Goal: Navigation & Orientation: Find specific page/section

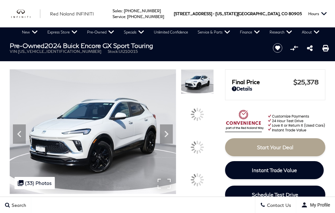
click at [172, 124] on img at bounding box center [93, 131] width 167 height 125
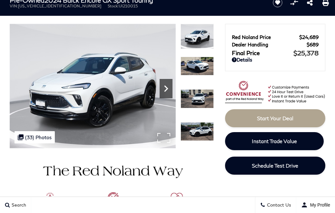
click at [167, 88] on icon "Next" at bounding box center [166, 89] width 4 height 6
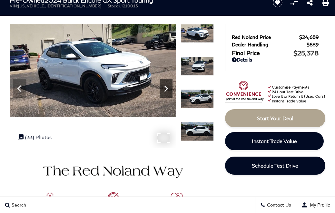
click at [167, 87] on icon "Next" at bounding box center [166, 89] width 4 height 6
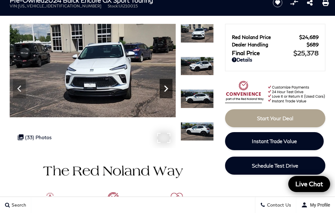
click at [167, 87] on icon "Next" at bounding box center [166, 89] width 4 height 6
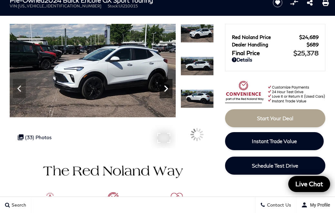
click at [167, 87] on icon "Next" at bounding box center [166, 89] width 4 height 6
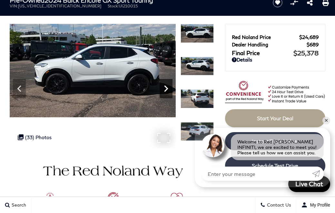
click at [163, 91] on icon "Next" at bounding box center [166, 88] width 13 height 13
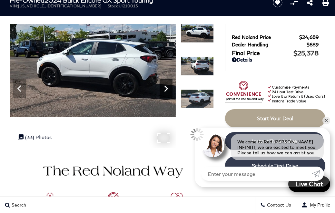
click at [164, 91] on icon "Next" at bounding box center [166, 88] width 13 height 13
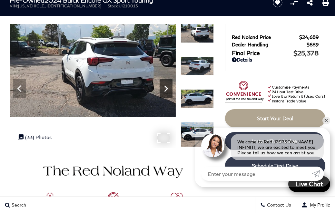
click at [166, 87] on icon "Next" at bounding box center [166, 89] width 4 height 6
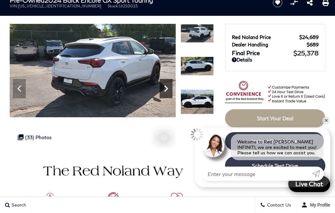
click at [166, 87] on icon "Next" at bounding box center [166, 89] width 4 height 6
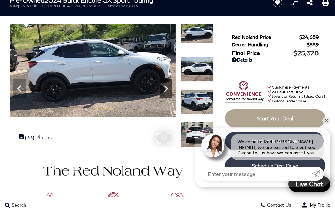
click at [166, 87] on icon "Next" at bounding box center [166, 89] width 4 height 6
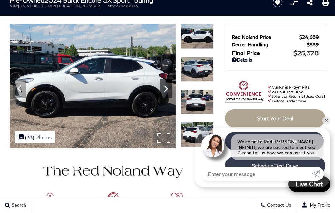
click at [166, 87] on icon "Next" at bounding box center [166, 89] width 4 height 6
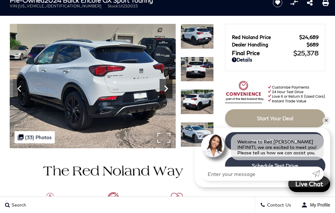
click at [166, 87] on icon "Next" at bounding box center [166, 89] width 4 height 6
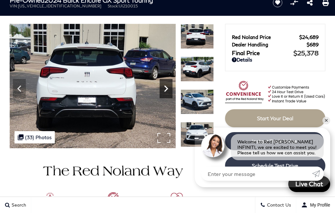
click at [166, 87] on icon "Next" at bounding box center [166, 89] width 4 height 6
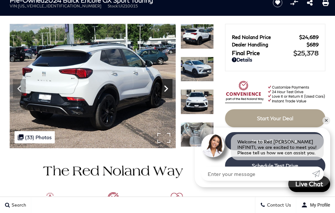
click at [166, 87] on icon "Next" at bounding box center [166, 89] width 4 height 6
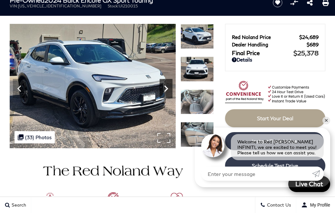
click at [166, 87] on icon "Next" at bounding box center [166, 89] width 4 height 6
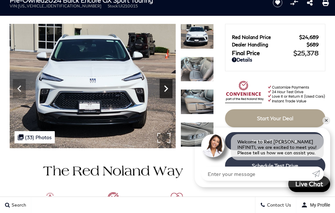
click at [166, 87] on icon "Next" at bounding box center [166, 89] width 4 height 6
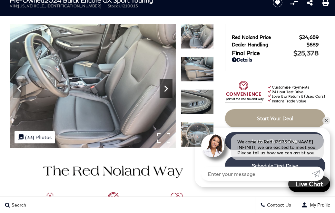
click at [166, 87] on icon "Next" at bounding box center [166, 89] width 4 height 6
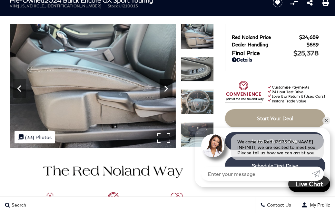
click at [166, 87] on icon "Next" at bounding box center [166, 89] width 4 height 6
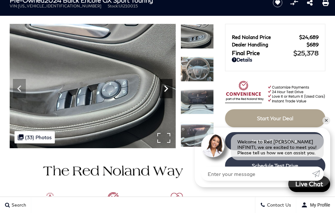
click at [166, 87] on icon "Next" at bounding box center [166, 89] width 4 height 6
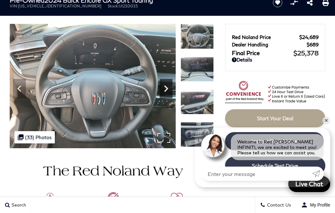
click at [166, 87] on icon "Next" at bounding box center [166, 89] width 4 height 6
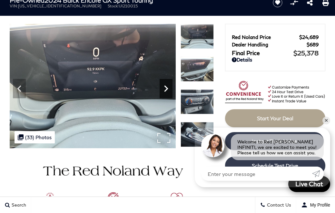
click at [166, 87] on icon "Next" at bounding box center [166, 89] width 4 height 6
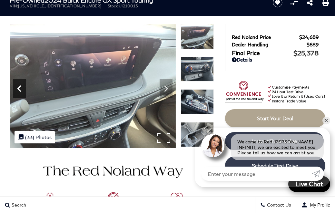
click at [20, 88] on icon "Previous" at bounding box center [19, 88] width 13 height 13
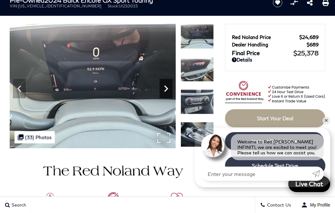
click at [167, 88] on icon "Next" at bounding box center [166, 89] width 4 height 6
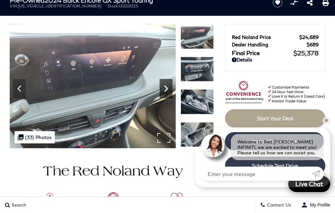
click at [167, 88] on icon "Next" at bounding box center [166, 89] width 4 height 6
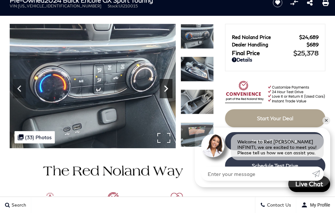
click at [167, 88] on icon "Next" at bounding box center [166, 89] width 4 height 6
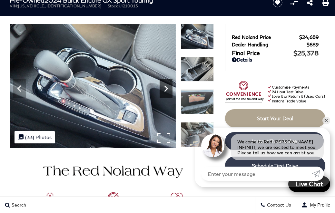
click at [167, 88] on icon "Next" at bounding box center [166, 89] width 4 height 6
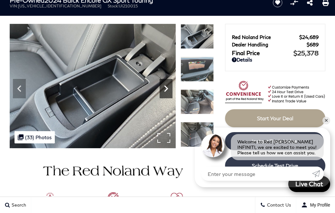
click at [167, 88] on icon "Next" at bounding box center [166, 89] width 4 height 6
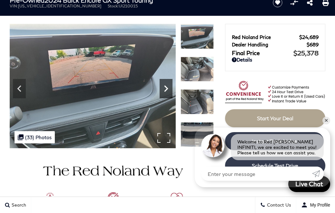
click at [167, 88] on icon "Next" at bounding box center [166, 89] width 4 height 6
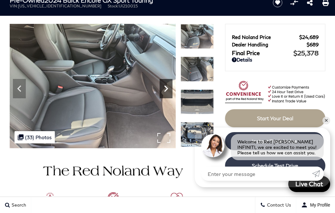
click at [167, 88] on icon "Next" at bounding box center [166, 89] width 4 height 6
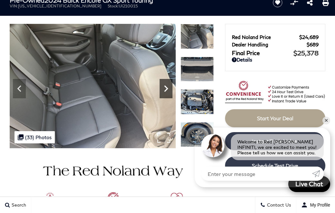
click at [167, 88] on icon "Next" at bounding box center [166, 89] width 4 height 6
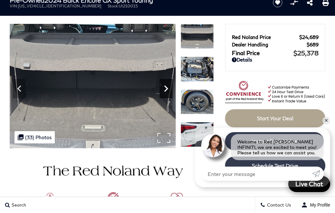
click at [167, 88] on icon "Next" at bounding box center [166, 89] width 4 height 6
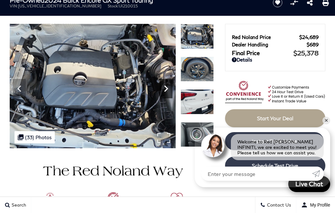
click at [167, 88] on icon "Next" at bounding box center [166, 89] width 4 height 6
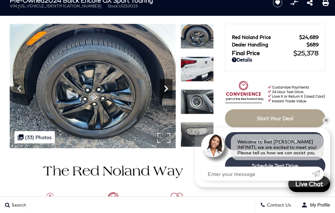
click at [167, 88] on icon "Next" at bounding box center [166, 89] width 4 height 6
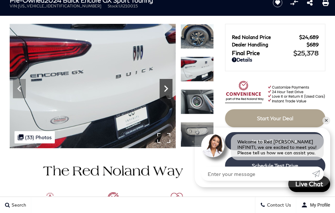
click at [167, 88] on icon "Next" at bounding box center [166, 89] width 4 height 6
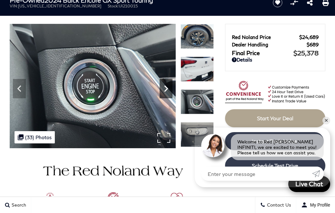
click at [167, 88] on icon "Next" at bounding box center [166, 89] width 4 height 6
